Goal: Task Accomplishment & Management: Complete application form

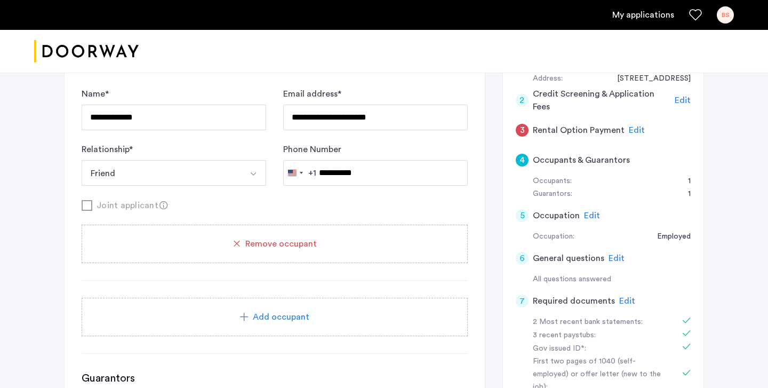
scroll to position [182, 0]
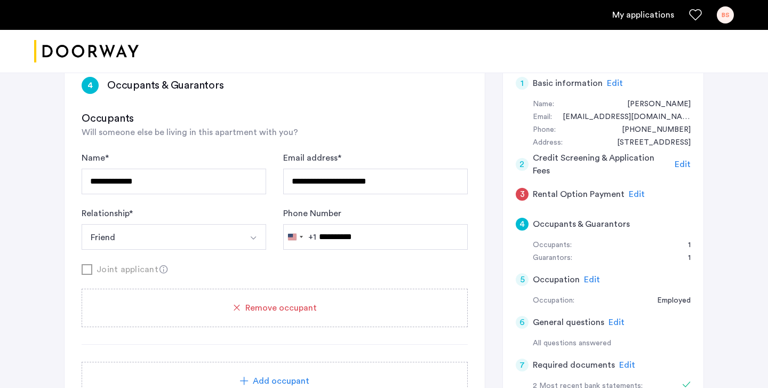
click at [632, 196] on span "Edit" at bounding box center [637, 194] width 16 height 9
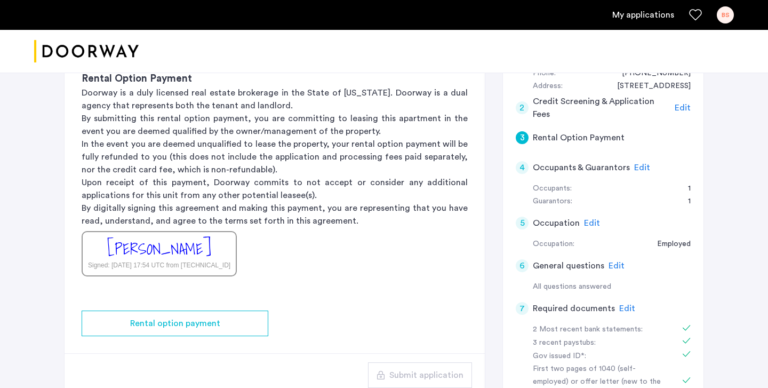
scroll to position [241, 0]
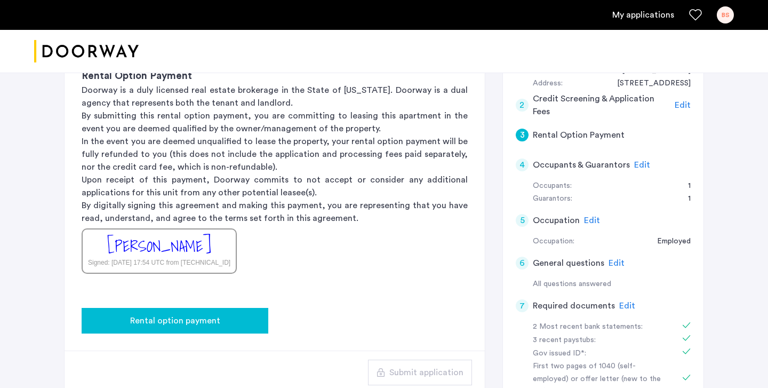
click at [186, 319] on span "Rental option payment" at bounding box center [175, 320] width 90 height 13
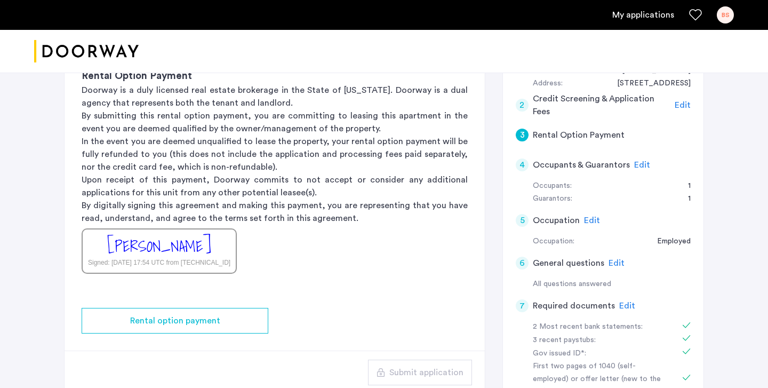
scroll to position [0, 0]
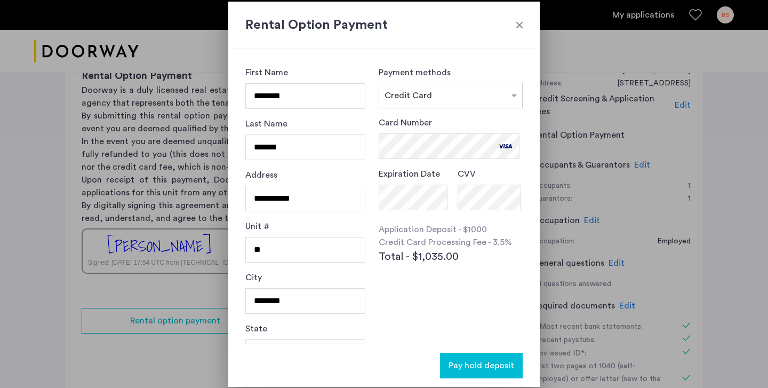
click at [453, 281] on div "Card Number Expiration Date CVV Application Deposit - $1000 Credit Card Process…" at bounding box center [451, 214] width 144 height 196
click at [518, 22] on div at bounding box center [519, 25] width 11 height 11
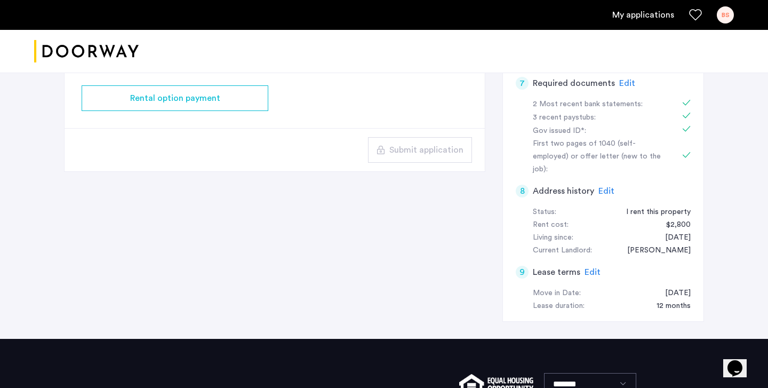
scroll to position [456, 0]
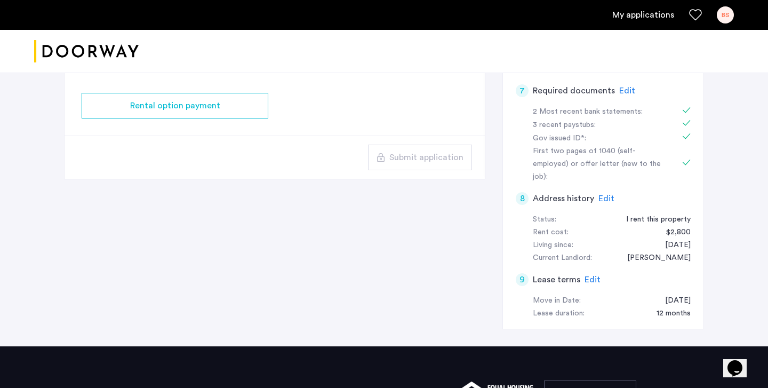
click at [584, 275] on span "Edit" at bounding box center [592, 279] width 16 height 9
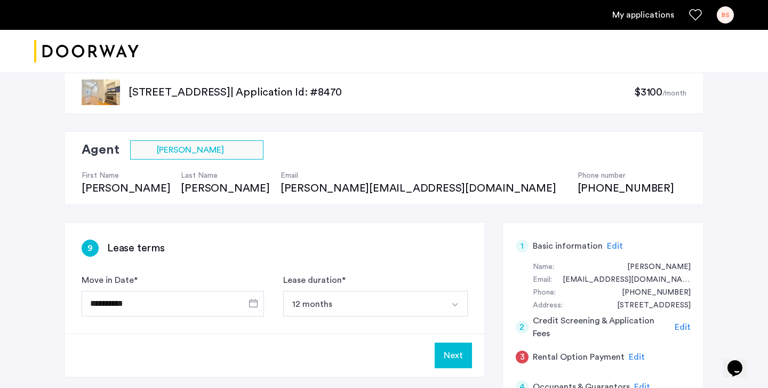
scroll to position [14, 0]
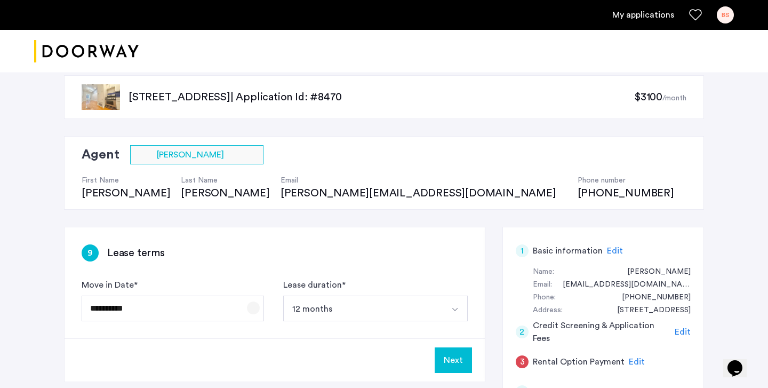
click at [254, 306] on span "Open calendar" at bounding box center [253, 308] width 26 height 26
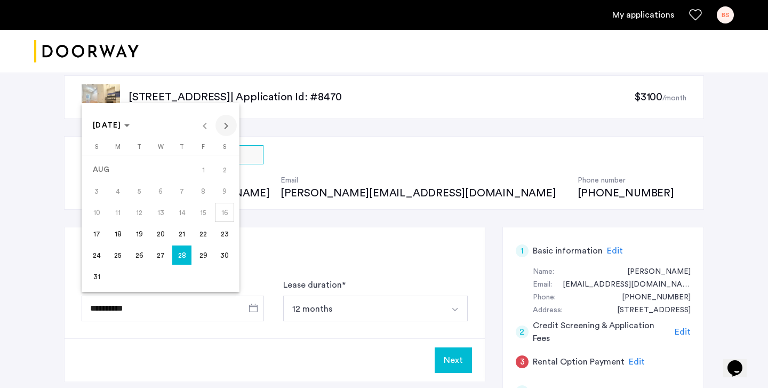
click at [227, 122] on span "Next month" at bounding box center [225, 125] width 21 height 21
click at [119, 197] on span "1" at bounding box center [117, 190] width 19 height 19
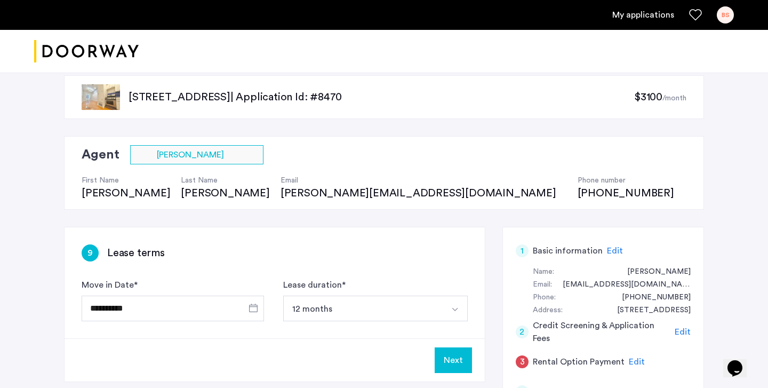
type input "**********"
click at [379, 239] on div "**********" at bounding box center [275, 282] width 420 height 111
click at [469, 368] on button "Next" at bounding box center [453, 360] width 37 height 26
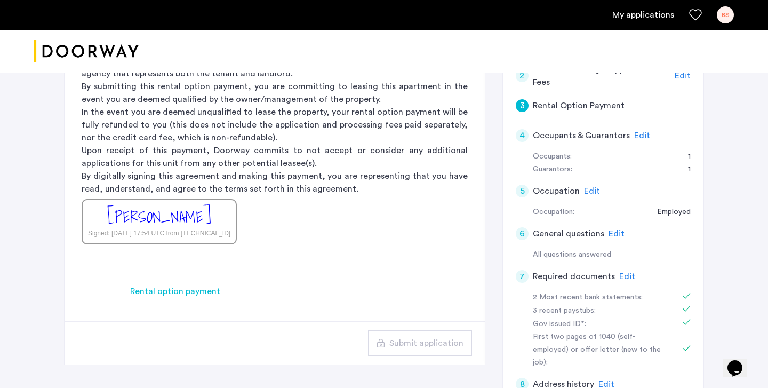
scroll to position [259, 0]
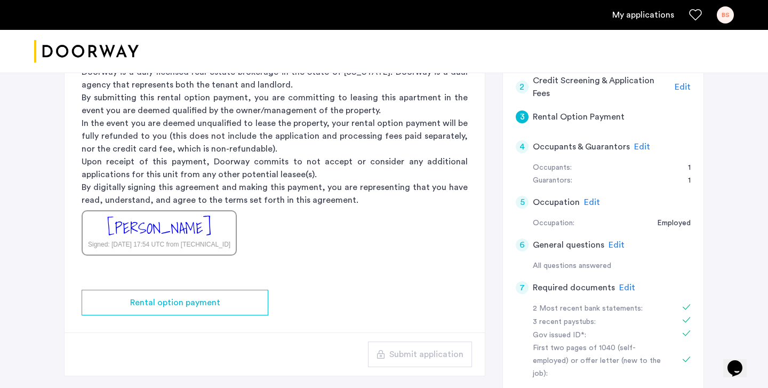
click at [564, 117] on h5 "Rental Option Payment" at bounding box center [579, 116] width 92 height 13
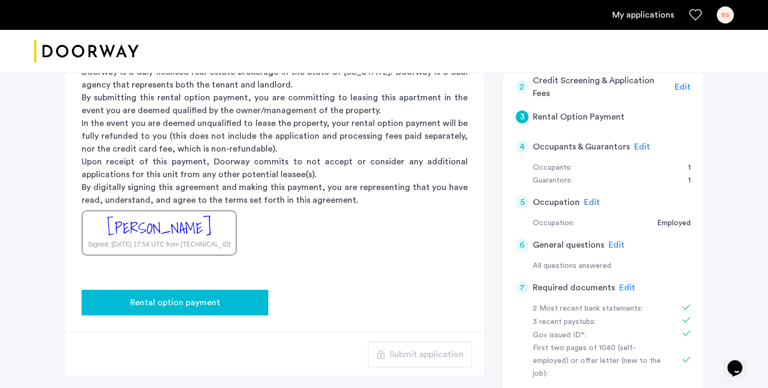
click at [125, 296] on div "Rental option payment" at bounding box center [175, 302] width 170 height 13
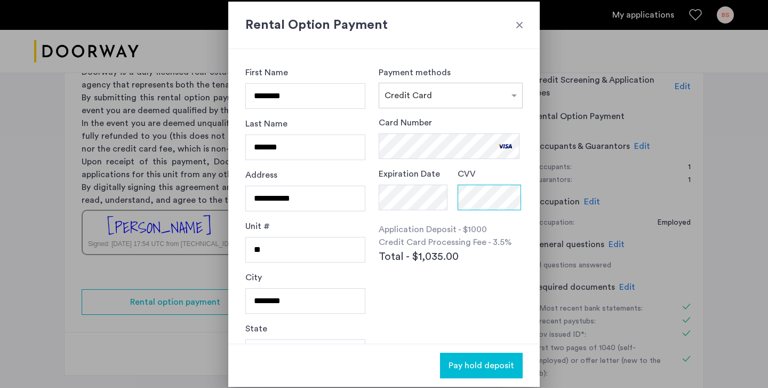
scroll to position [81, 0]
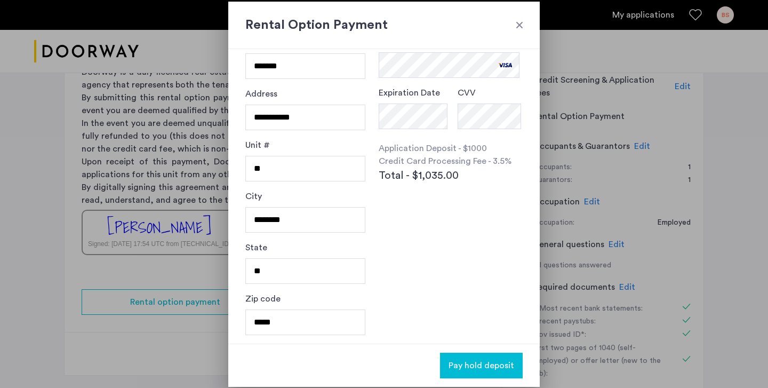
click at [501, 363] on span "Pay hold deposit" at bounding box center [481, 365] width 66 height 13
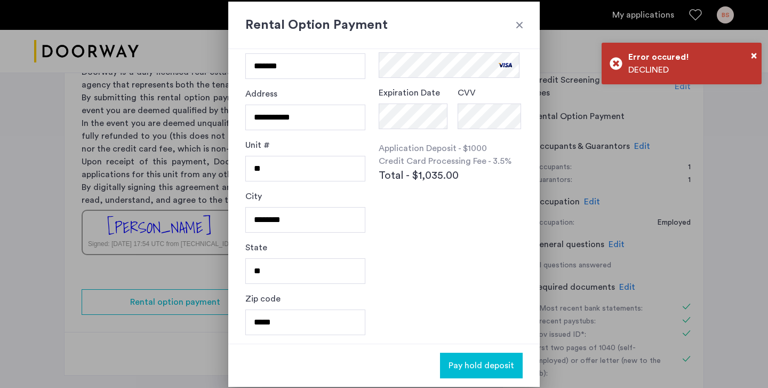
scroll to position [0, 0]
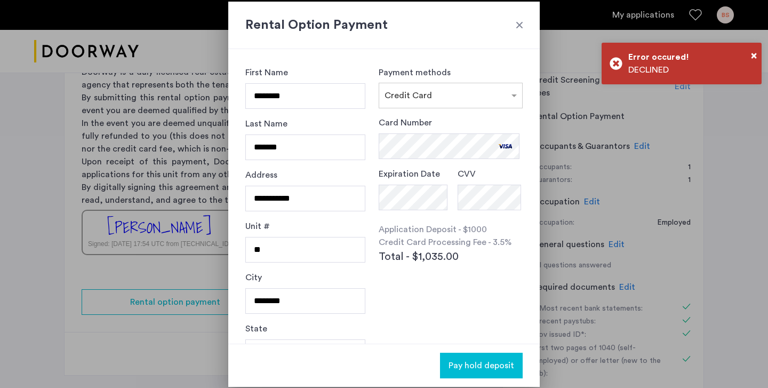
click at [525, 21] on div "Rental Option Payment" at bounding box center [383, 25] width 311 height 47
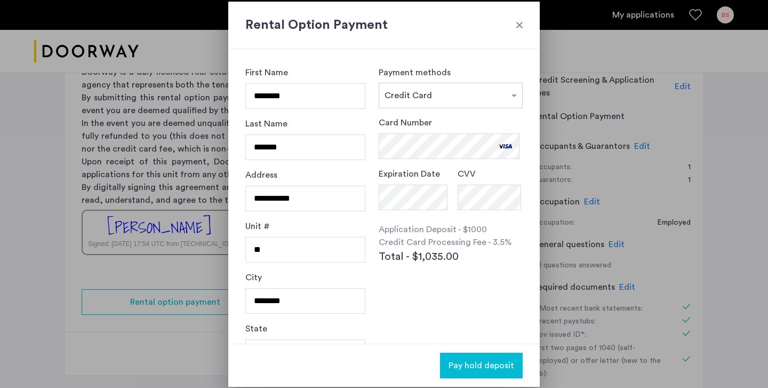
click at [358, 325] on div "State **" at bounding box center [305, 347] width 120 height 51
click at [468, 366] on span "Pay hold deposit" at bounding box center [481, 365] width 66 height 13
click at [485, 362] on span "Pay hold deposit" at bounding box center [481, 365] width 66 height 13
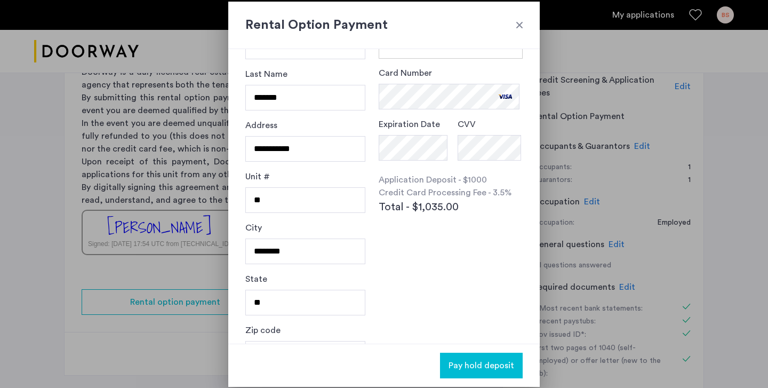
scroll to position [81, 0]
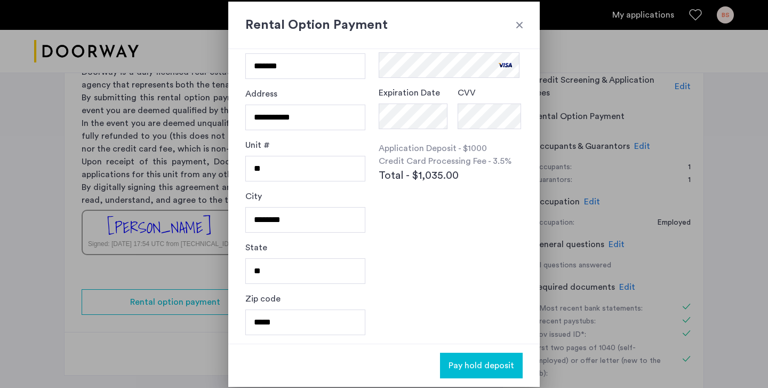
click at [482, 364] on span "Pay hold deposit" at bounding box center [481, 365] width 66 height 13
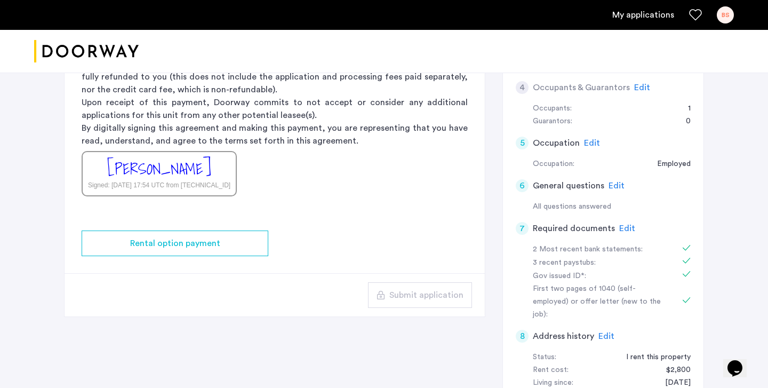
scroll to position [322, 0]
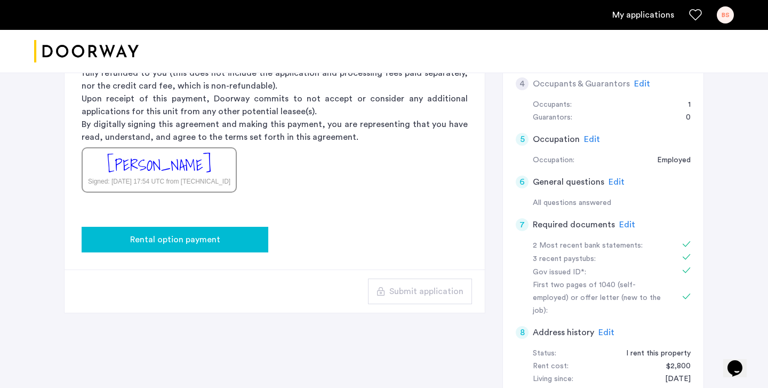
click at [251, 237] on div "Rental option payment" at bounding box center [175, 239] width 170 height 13
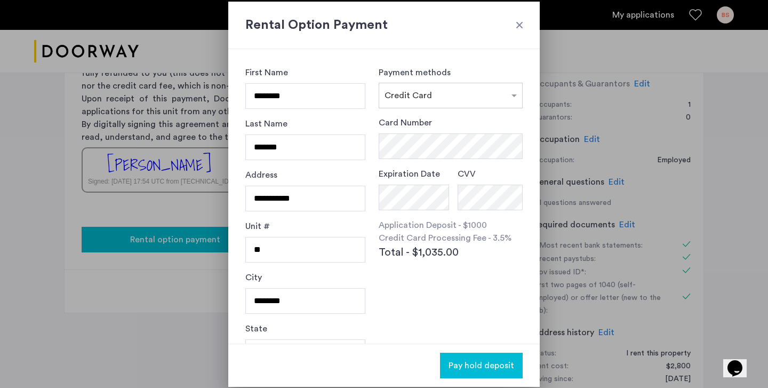
scroll to position [0, 0]
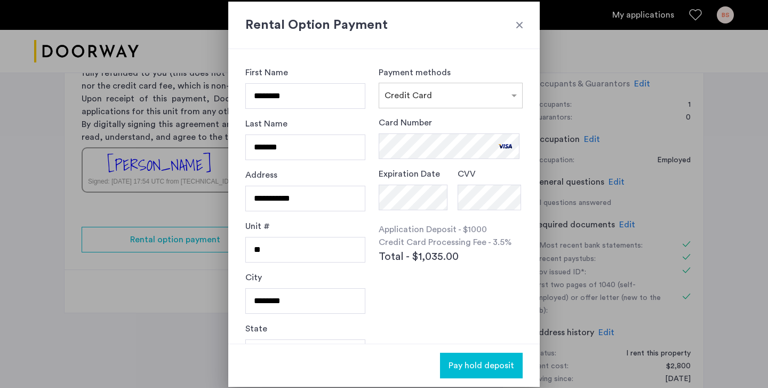
click at [481, 368] on span "Pay hold deposit" at bounding box center [481, 365] width 66 height 13
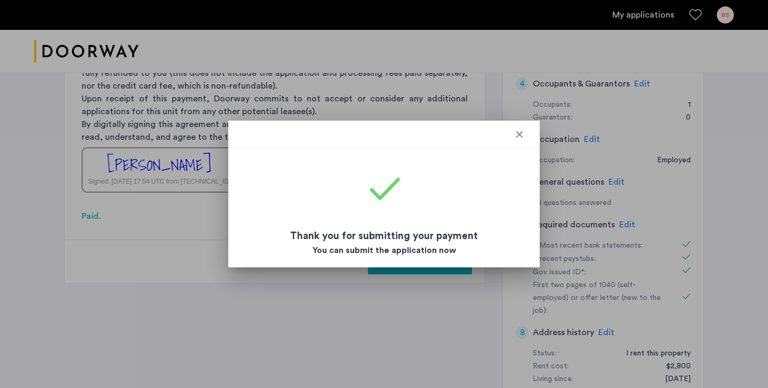
click at [520, 129] on div at bounding box center [519, 134] width 11 height 11
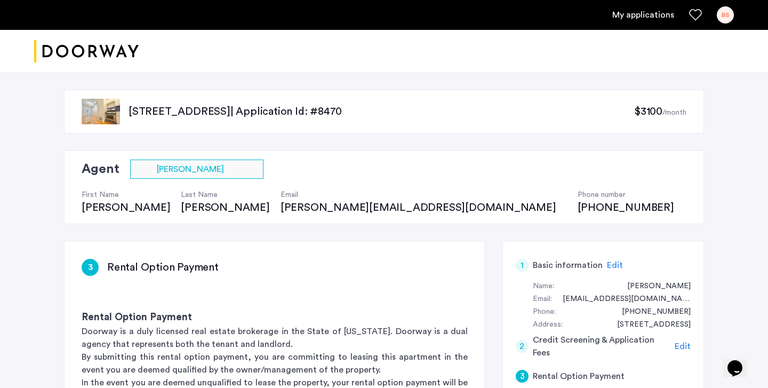
click at [641, 115] on span "$3100" at bounding box center [648, 111] width 28 height 11
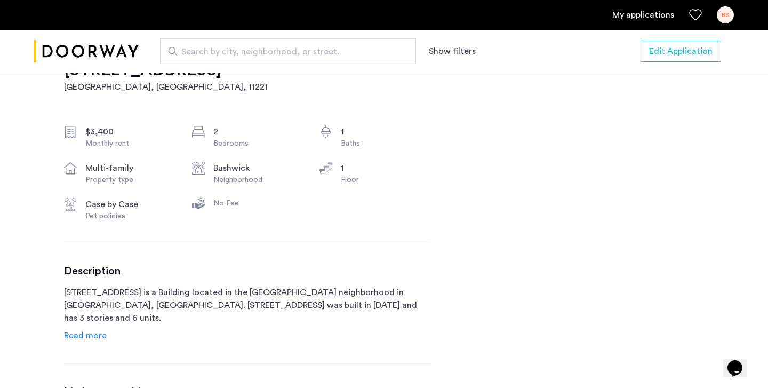
scroll to position [375, 0]
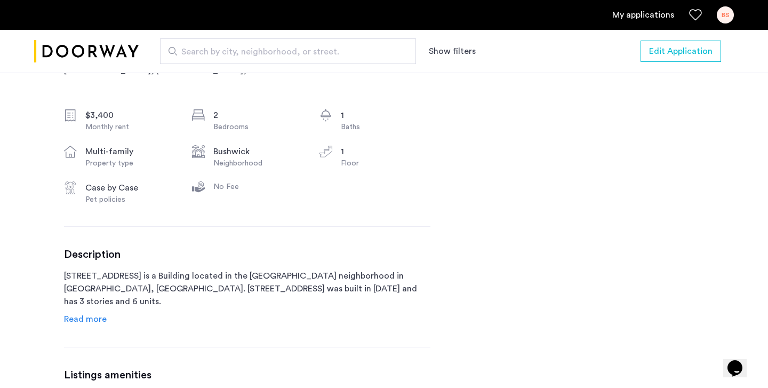
click at [94, 315] on span "Read more" at bounding box center [85, 319] width 43 height 9
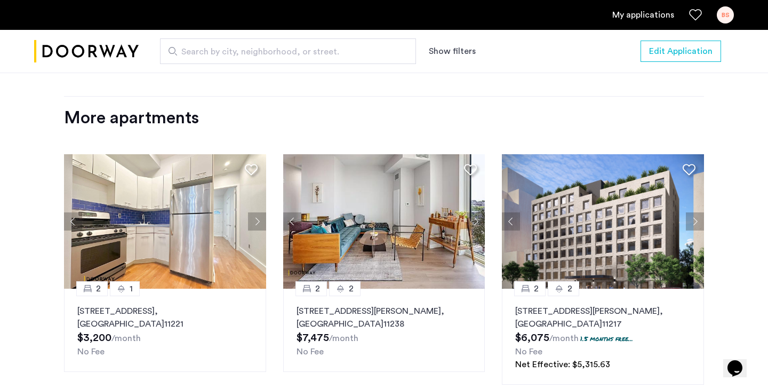
scroll to position [1513, 0]
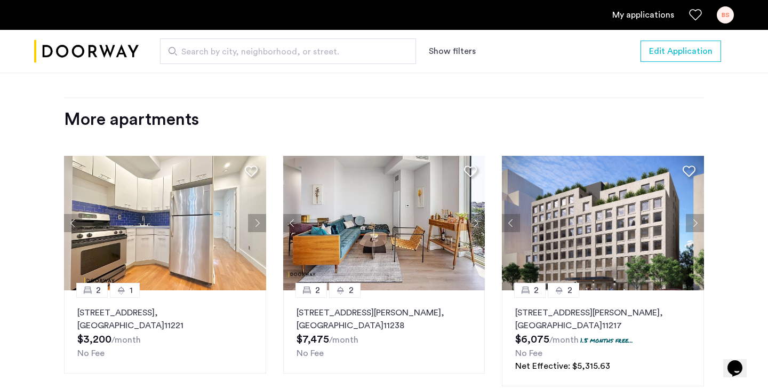
click at [159, 306] on p "64 Palmetto Street, Unit 2R, Brooklyn , NY 11221" at bounding box center [164, 319] width 175 height 26
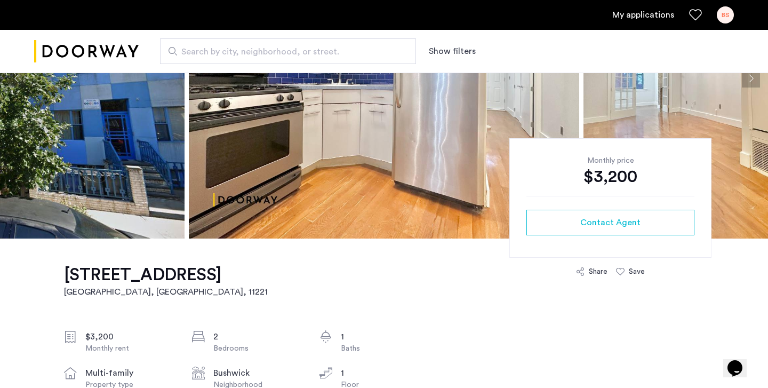
scroll to position [133, 0]
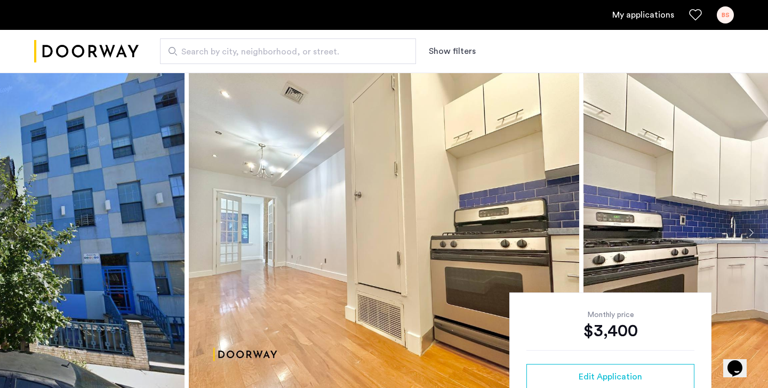
click at [634, 17] on link "My applications" at bounding box center [643, 15] width 62 height 13
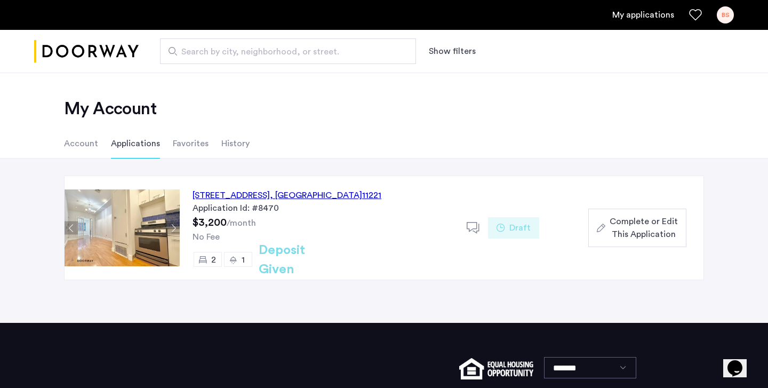
click at [255, 195] on div "[STREET_ADDRESS]" at bounding box center [286, 195] width 189 height 13
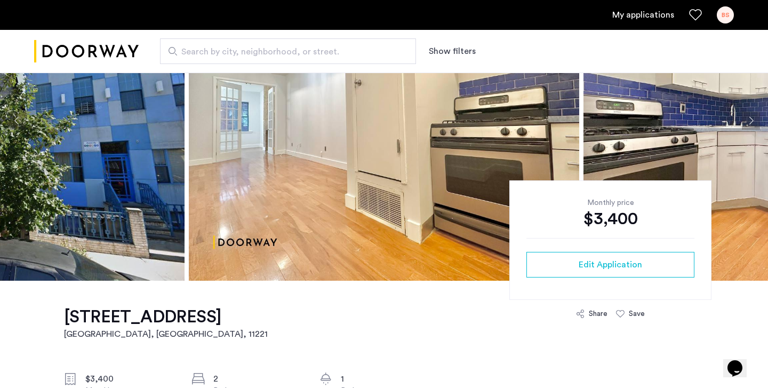
scroll to position [136, 0]
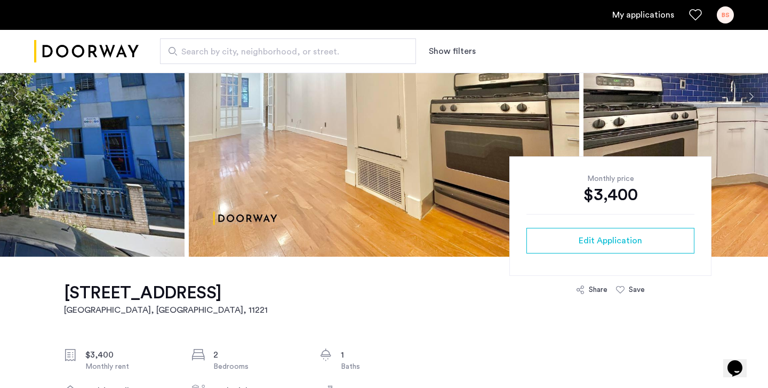
click at [68, 45] on img "Cazamio logo" at bounding box center [86, 51] width 105 height 40
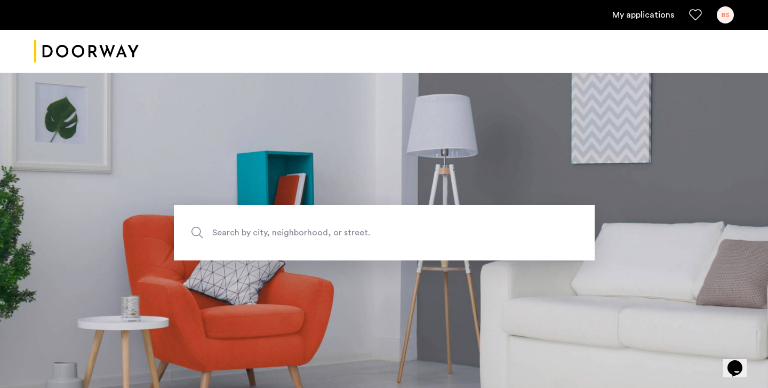
click at [259, 231] on span "Search by city, neighborhood, or street." at bounding box center [359, 232] width 294 height 14
click at [259, 231] on input "Search by city, neighborhood, or street." at bounding box center [384, 232] width 421 height 55
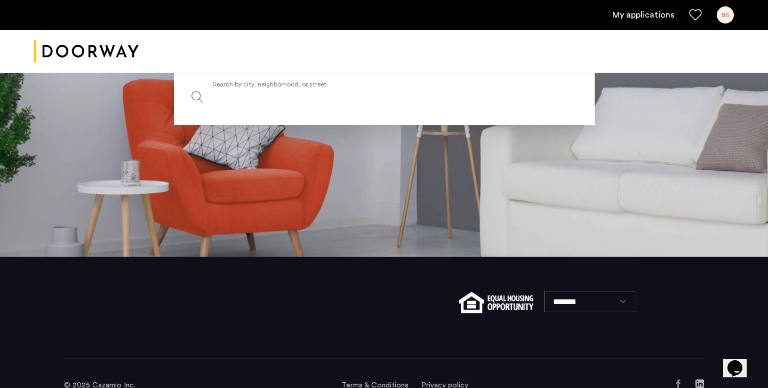
scroll to position [159, 0]
